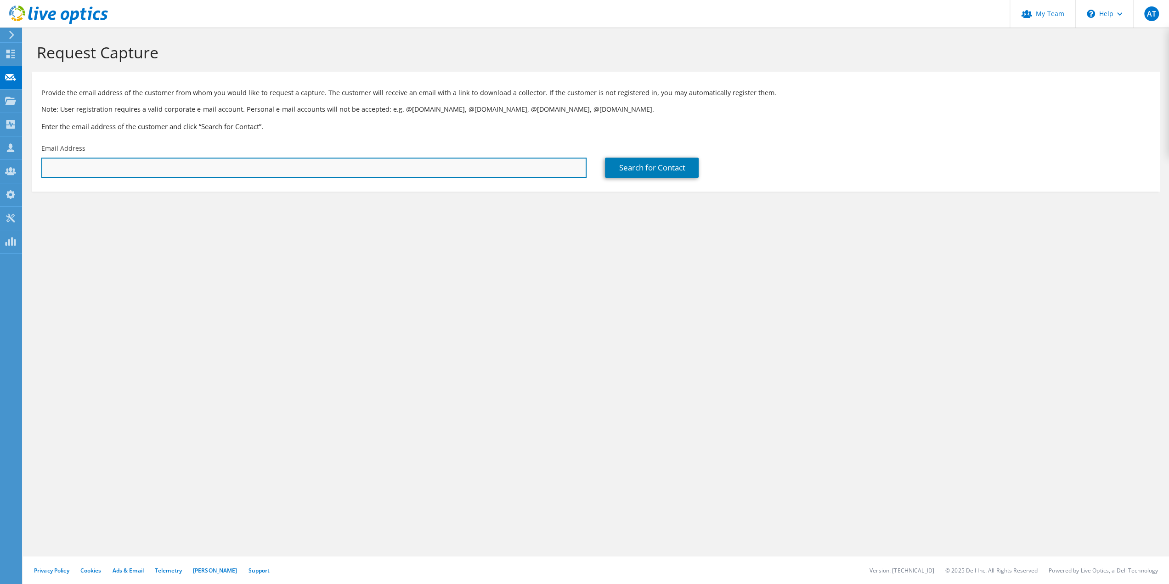
click at [51, 173] on input "text" at bounding box center [313, 167] width 545 height 20
click at [99, 168] on input "text" at bounding box center [313, 167] width 545 height 20
paste input "pavelt@rishonlezion.muni.il"
type input "pavelt@rishonlezion.muni.il"
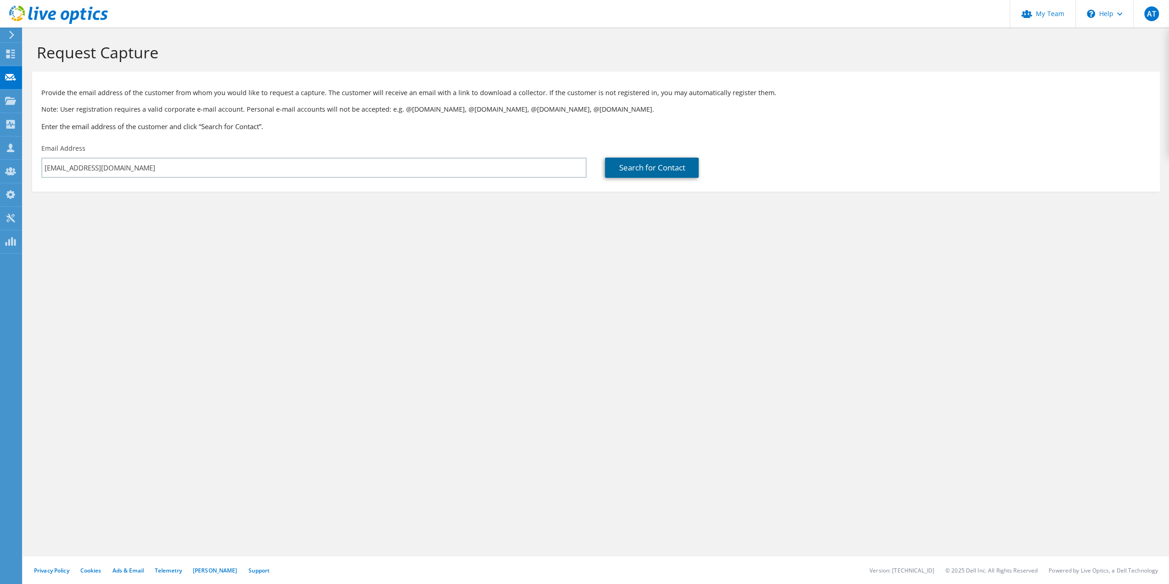
click at [638, 168] on link "Search for Contact" at bounding box center [652, 167] width 94 height 20
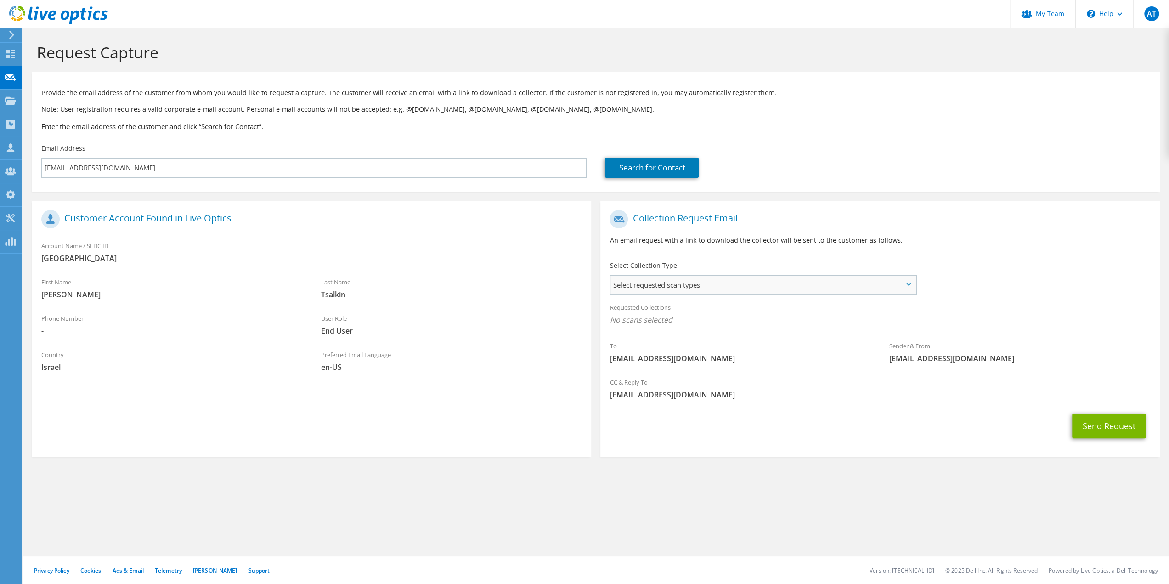
click at [714, 291] on span "Select requested scan types" at bounding box center [762, 284] width 304 height 18
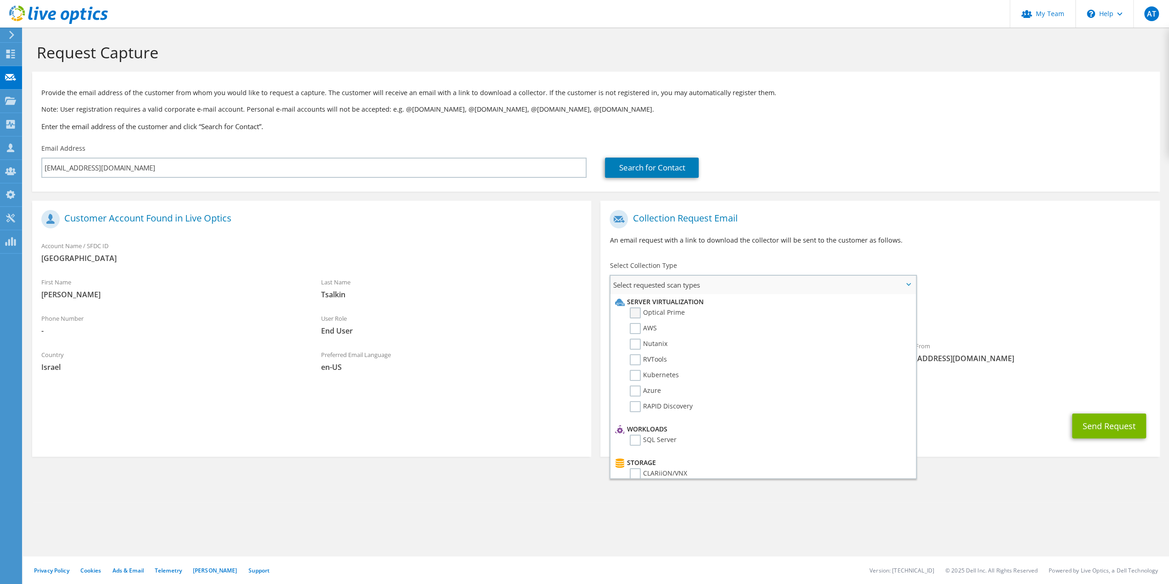
click at [645, 312] on label "Optical Prime" at bounding box center [656, 312] width 55 height 11
click at [0, 0] on input "Optical Prime" at bounding box center [0, 0] width 0 height 0
click at [949, 394] on span "[EMAIL_ADDRESS][DOMAIN_NAME]" at bounding box center [879, 397] width 540 height 10
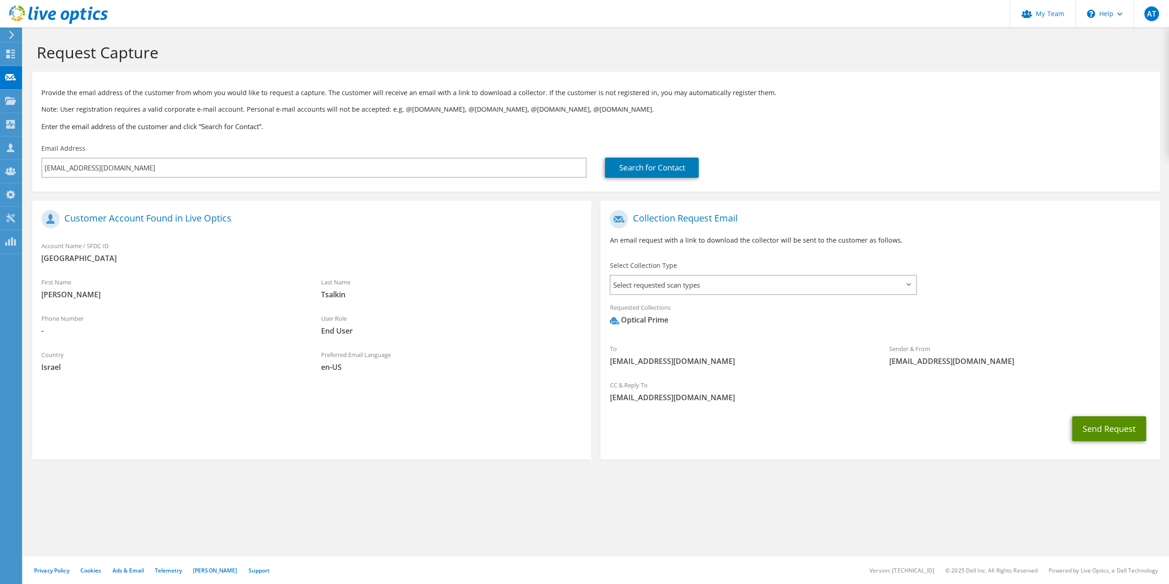
click at [1095, 429] on button "Send Request" at bounding box center [1109, 428] width 74 height 25
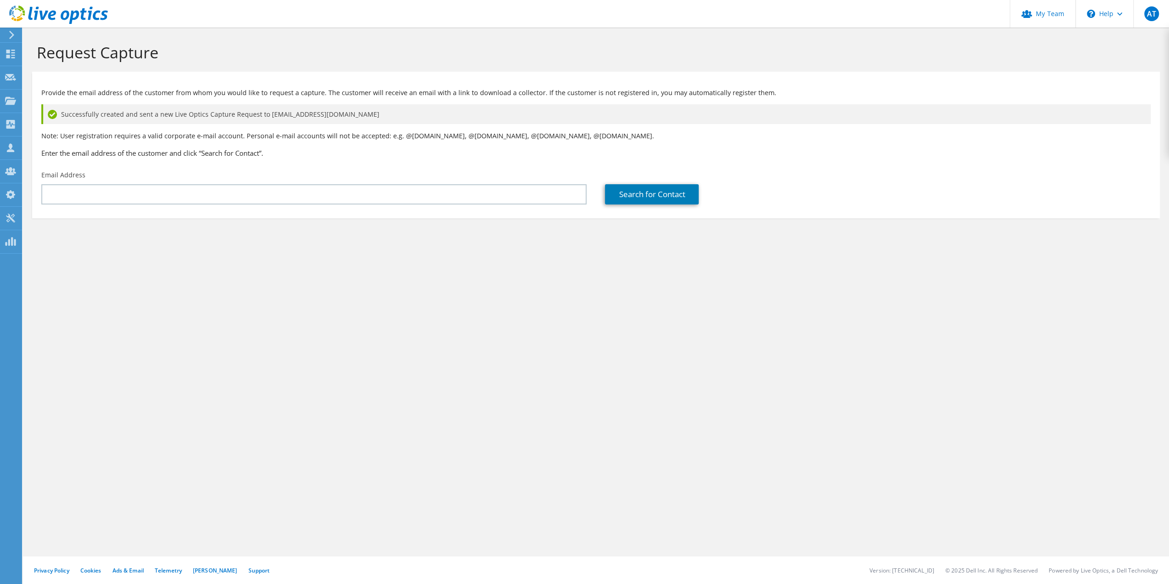
click at [467, 300] on div "Request Capture Provide the email address of the customer from whom you would l…" at bounding box center [596, 306] width 1146 height 556
click at [13, 50] on use at bounding box center [10, 54] width 9 height 9
